Goal: Information Seeking & Learning: Check status

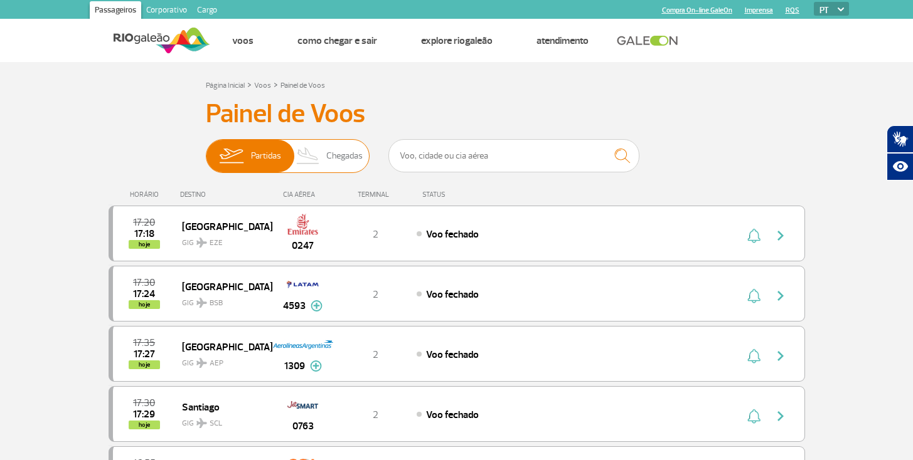
click at [347, 158] on span "Chegadas" at bounding box center [344, 156] width 36 height 33
click at [206, 150] on input "Partidas Chegadas" at bounding box center [206, 150] width 0 height 0
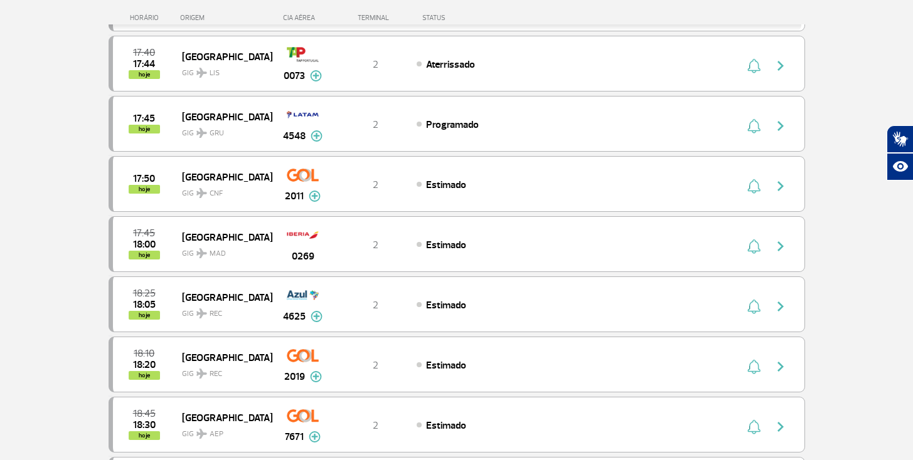
scroll to position [545, 0]
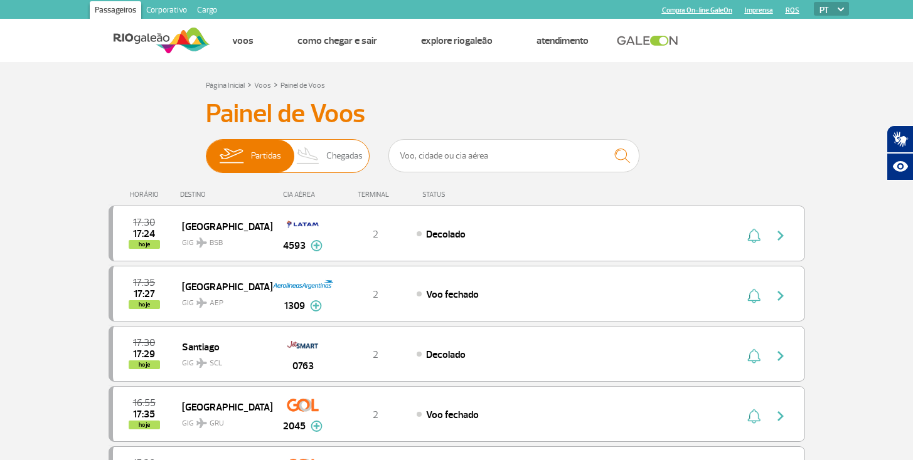
click at [346, 160] on span "Chegadas" at bounding box center [344, 156] width 36 height 33
click at [206, 150] on input "Partidas Chegadas" at bounding box center [206, 150] width 0 height 0
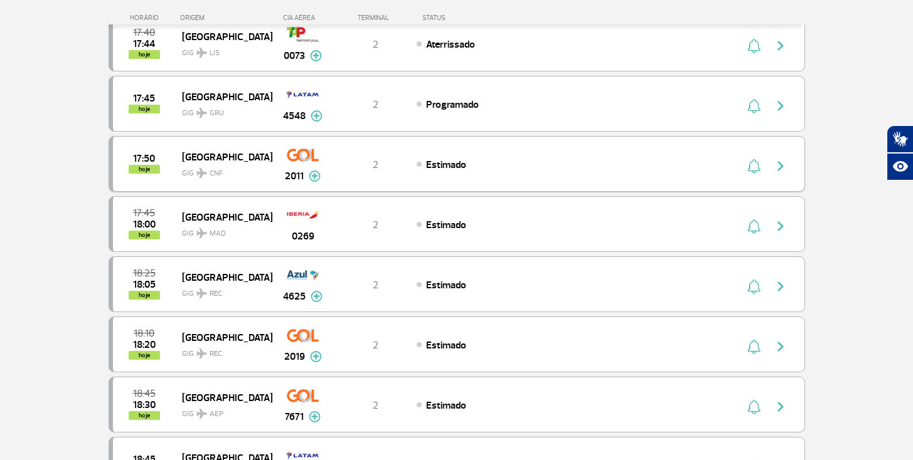
scroll to position [582, 0]
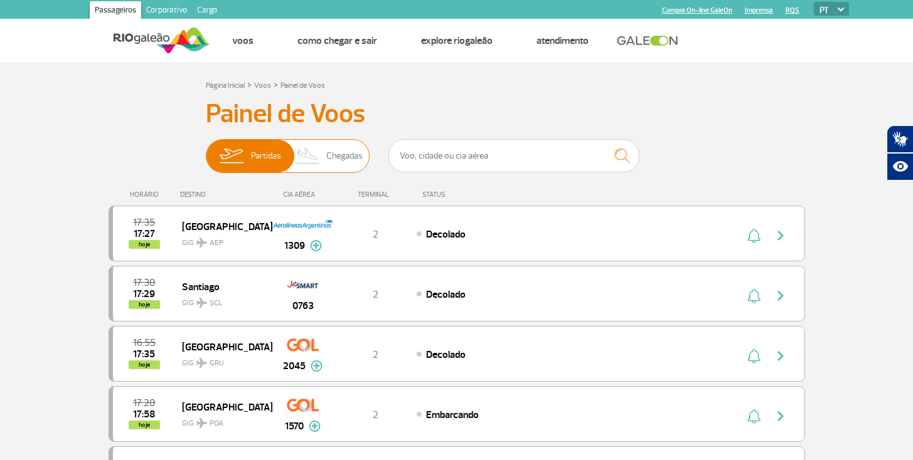
click at [346, 159] on span "Chegadas" at bounding box center [344, 156] width 36 height 33
click at [206, 150] on input "Partidas Chegadas" at bounding box center [206, 150] width 0 height 0
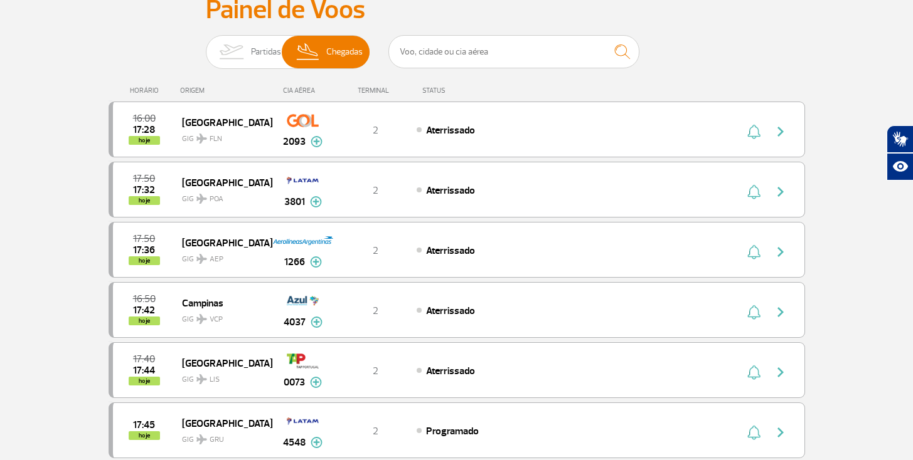
scroll to position [83, 0]
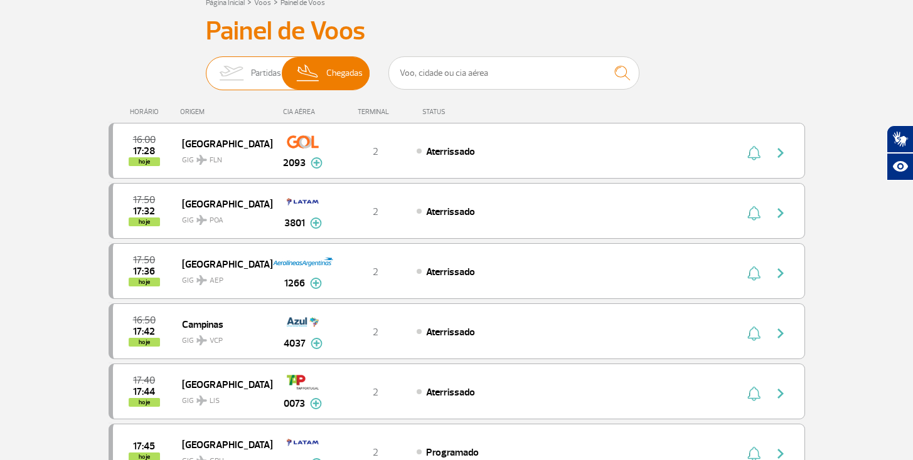
click at [255, 61] on span "Partidas" at bounding box center [266, 73] width 30 height 33
click at [206, 67] on input "Partidas Chegadas" at bounding box center [206, 67] width 0 height 0
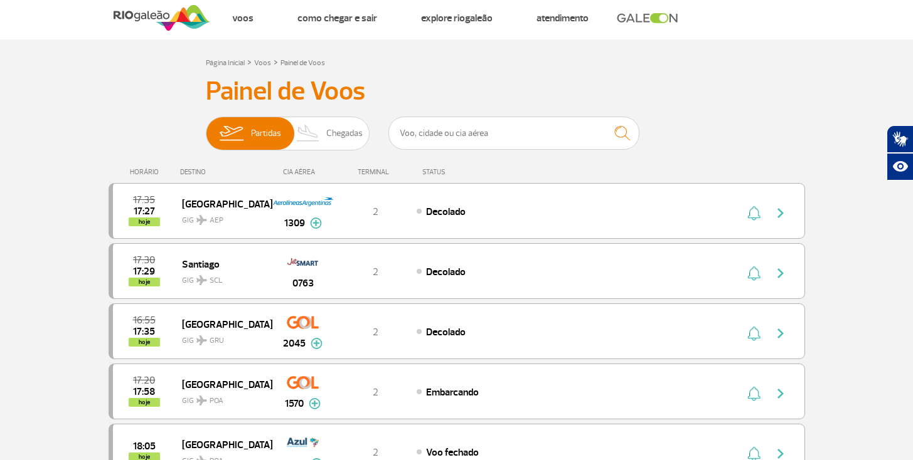
scroll to position [0, 0]
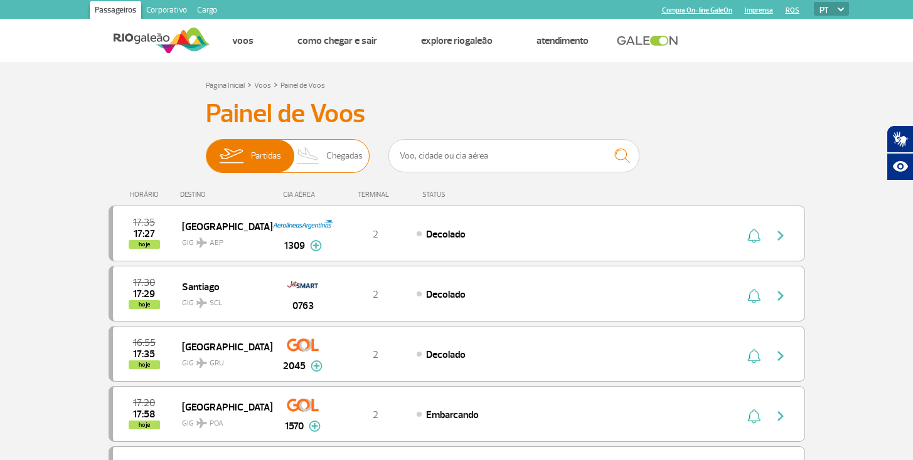
click at [332, 166] on span "Chegadas" at bounding box center [344, 156] width 36 height 33
click at [206, 150] on input "Partidas Chegadas" at bounding box center [206, 150] width 0 height 0
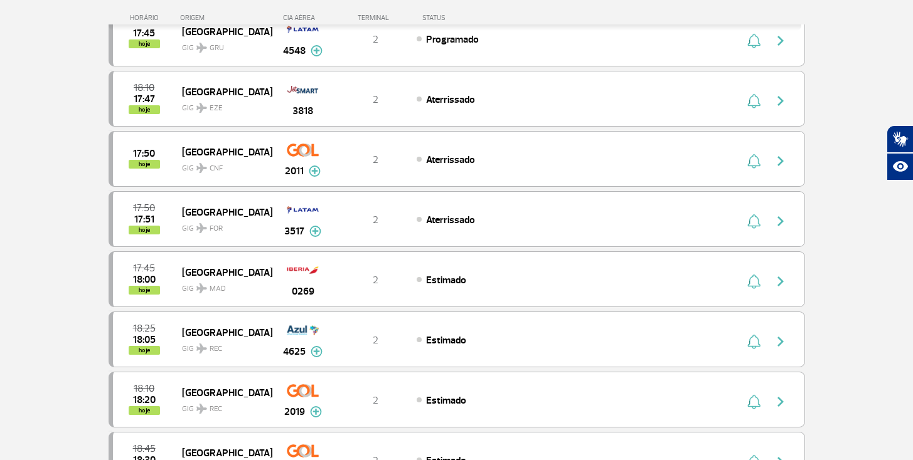
scroll to position [523, 0]
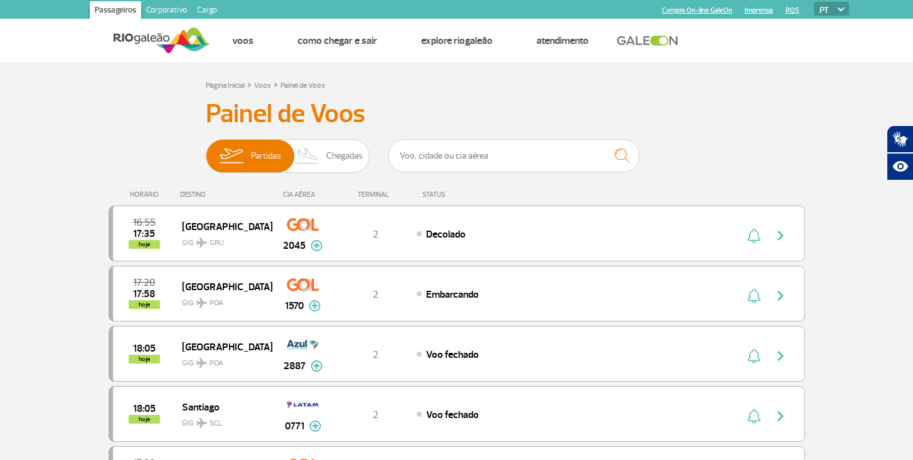
click at [339, 146] on span "Chegadas" at bounding box center [344, 156] width 36 height 33
click at [206, 150] on input "Partidas Chegadas" at bounding box center [206, 150] width 0 height 0
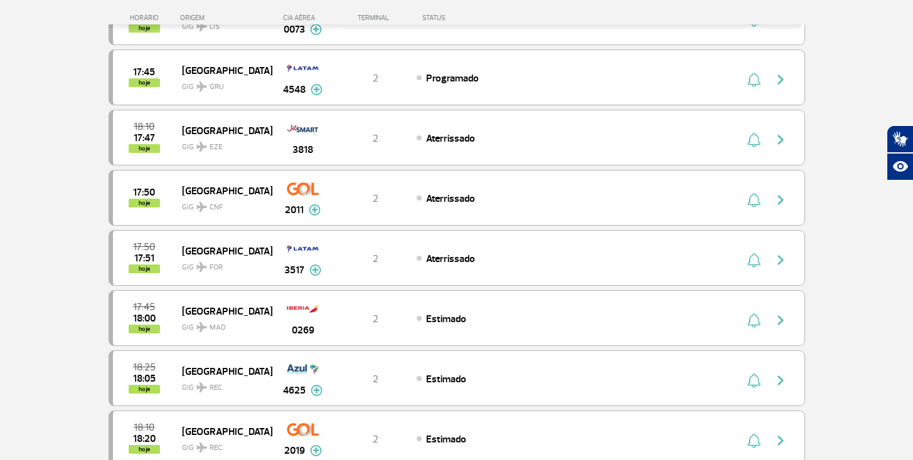
scroll to position [409, 0]
